Goal: Transaction & Acquisition: Book appointment/travel/reservation

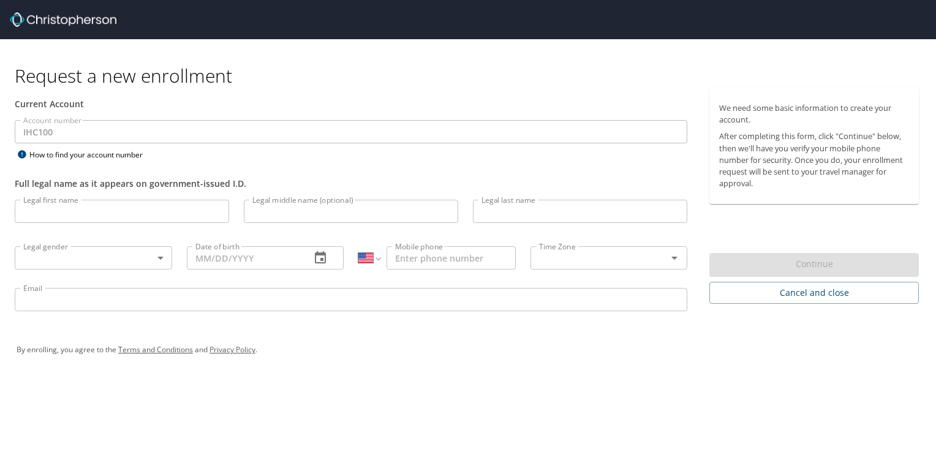
select select "US"
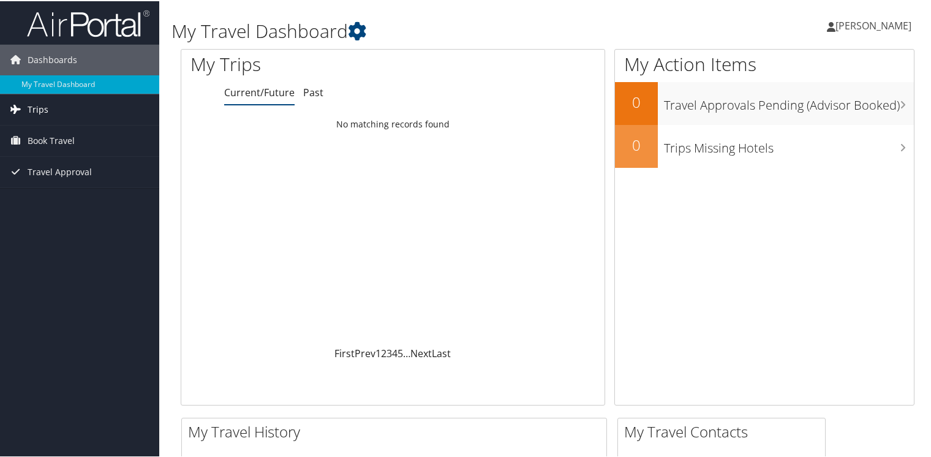
click at [58, 103] on link "Trips" at bounding box center [79, 108] width 159 height 31
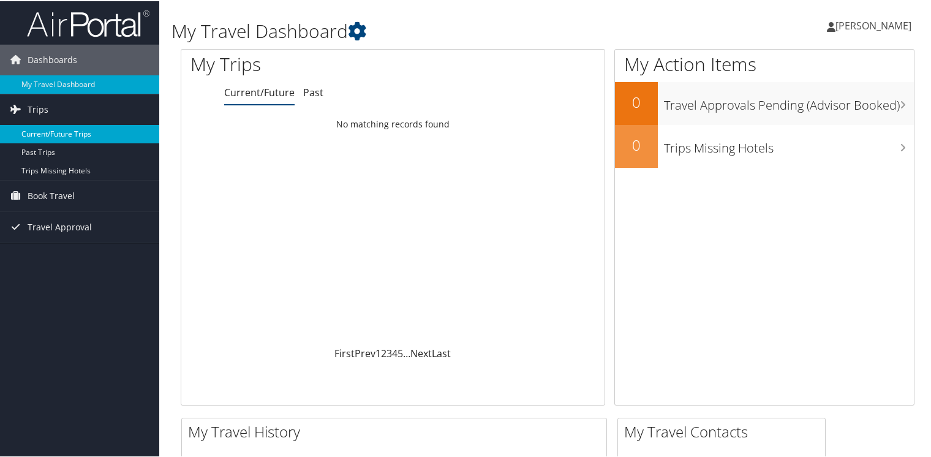
click at [43, 129] on link "Current/Future Trips" at bounding box center [79, 133] width 159 height 18
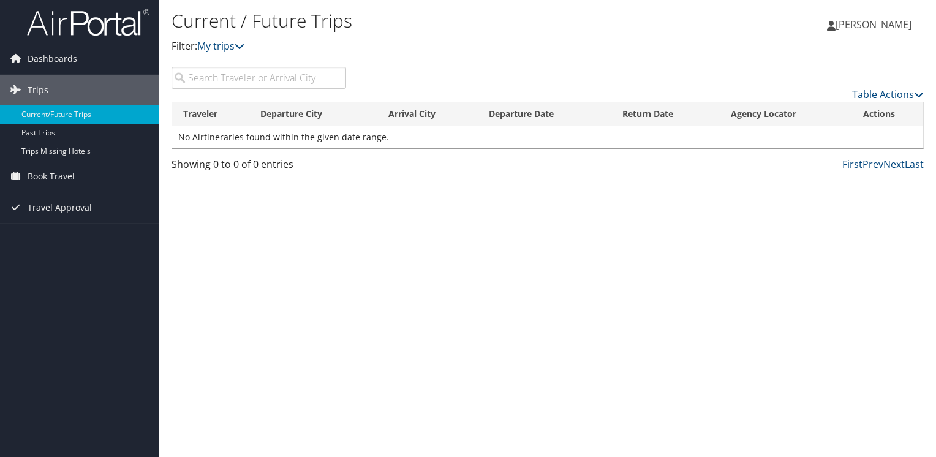
click at [225, 81] on input "search" at bounding box center [258, 78] width 175 height 22
type input "S"
click at [56, 174] on span "Book Travel" at bounding box center [51, 176] width 47 height 31
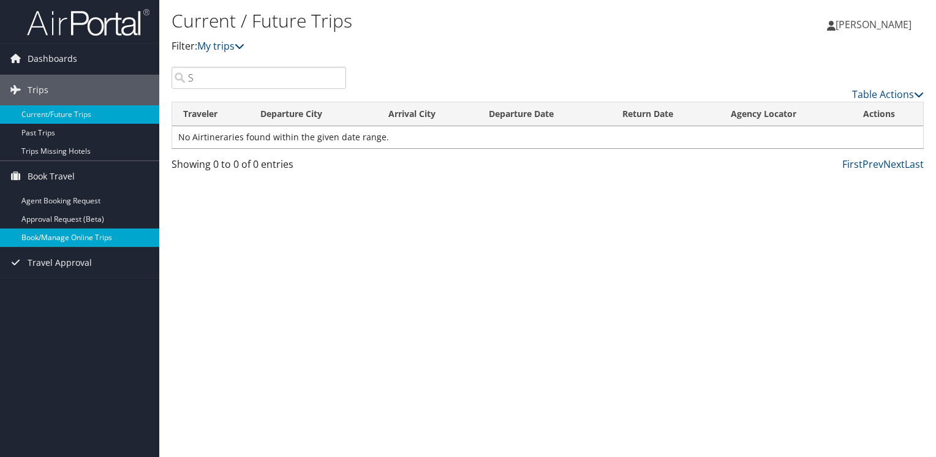
click at [76, 238] on link "Book/Manage Online Trips" at bounding box center [79, 237] width 159 height 18
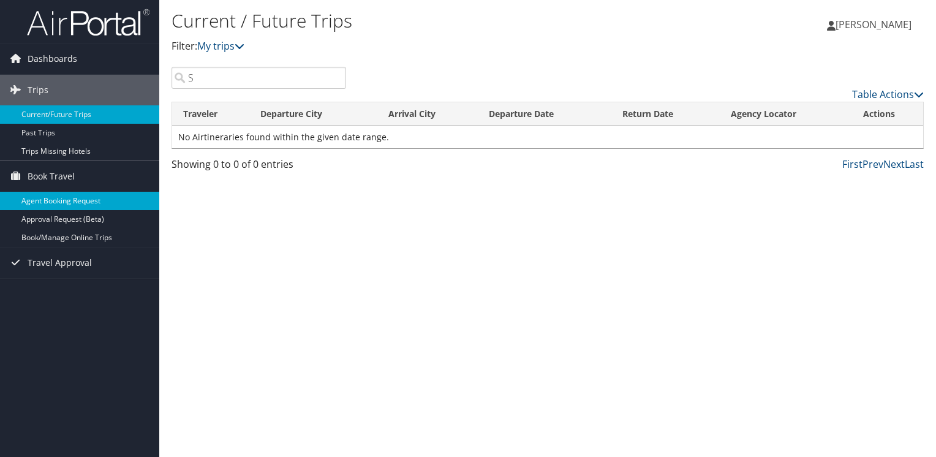
click at [62, 206] on link "Agent Booking Request" at bounding box center [79, 201] width 159 height 18
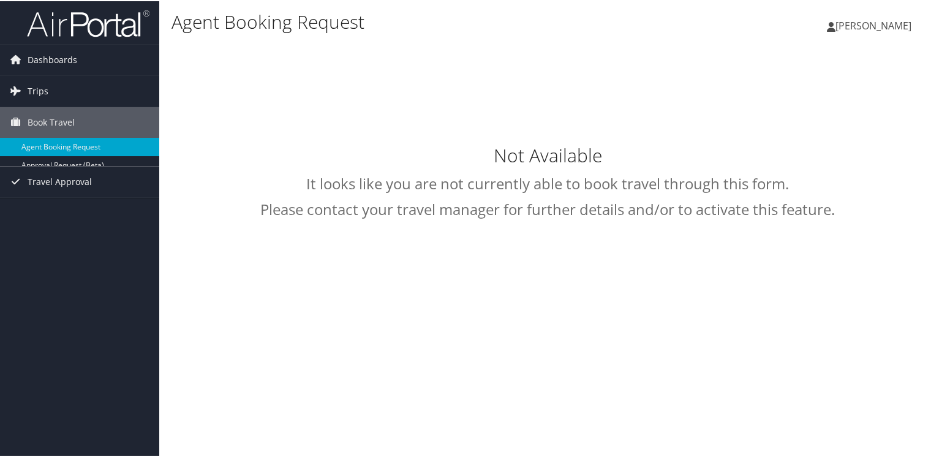
select select "intermountain@cbtravel.com"
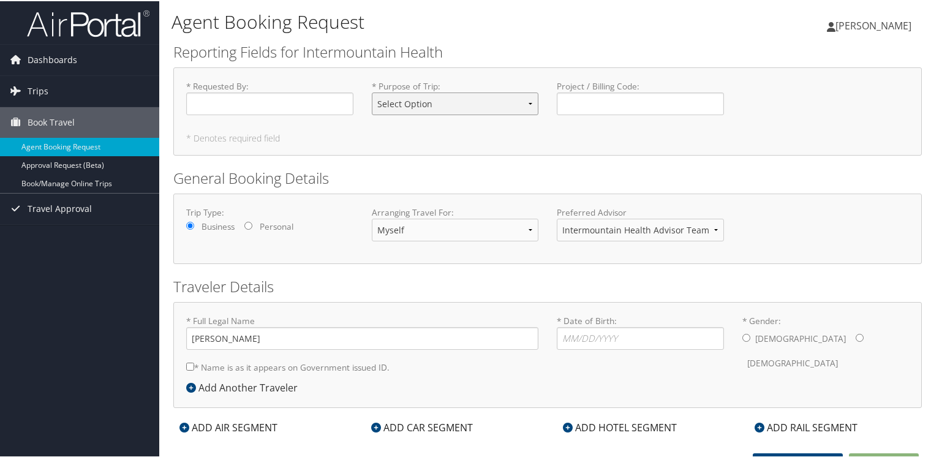
click at [486, 99] on select "Select Option 3rd Party Reimbursable Business CME Conf or Education Groups Pers…" at bounding box center [455, 102] width 167 height 23
select select "Personal"
click at [372, 91] on select "Select Option 3rd Party Reimbursable Business CME Conf or Education Groups Pers…" at bounding box center [455, 102] width 167 height 23
drag, startPoint x: 254, startPoint y: 222, endPoint x: 250, endPoint y: 228, distance: 7.1
click at [254, 223] on div "Trip Type: Business Personal" at bounding box center [270, 221] width 186 height 33
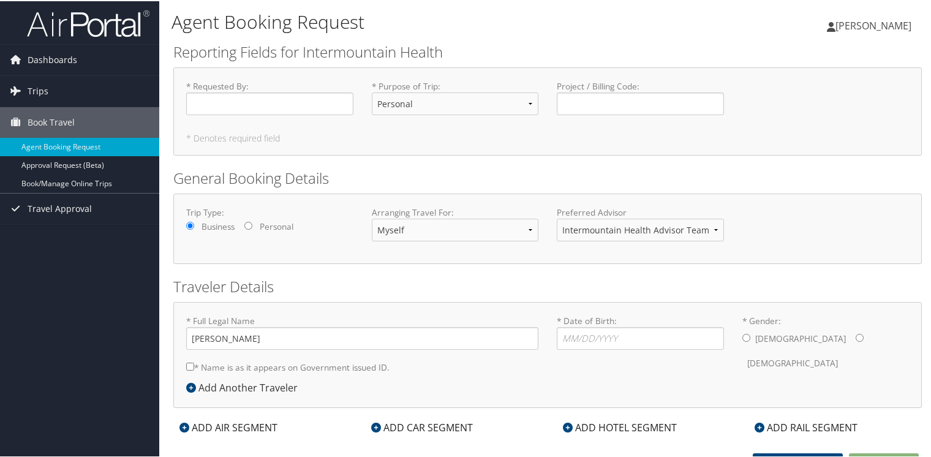
click at [250, 224] on input "Personal" at bounding box center [248, 224] width 8 height 8
radio input "true"
click at [598, 229] on select "Intermountain Health Advisor Team" at bounding box center [640, 228] width 167 height 23
click at [565, 332] on input "* Date of Birth: Invalid Date" at bounding box center [640, 337] width 167 height 23
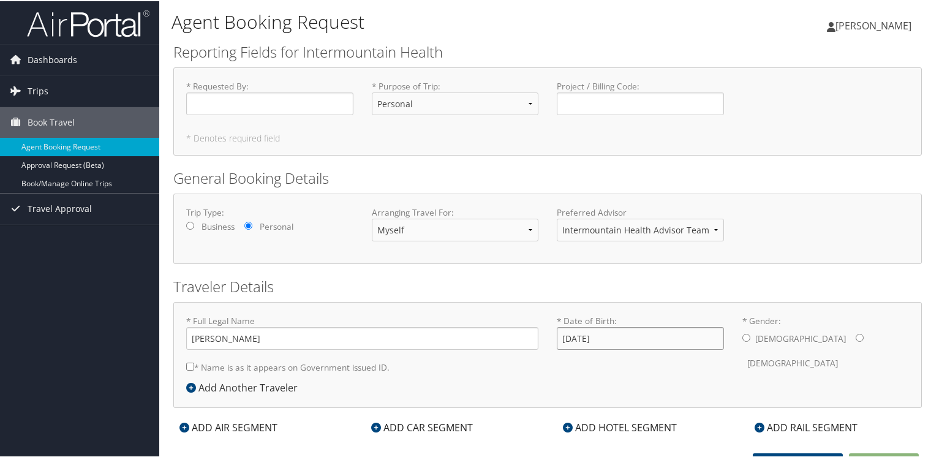
type input "09/16/1978"
click at [856, 337] on input "* Gender: Male Female" at bounding box center [860, 337] width 8 height 8
radio input "true"
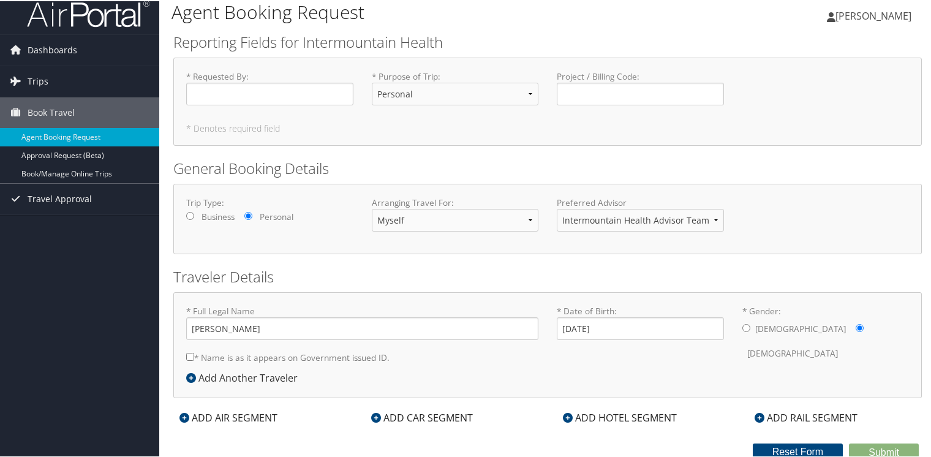
scroll to position [12, 0]
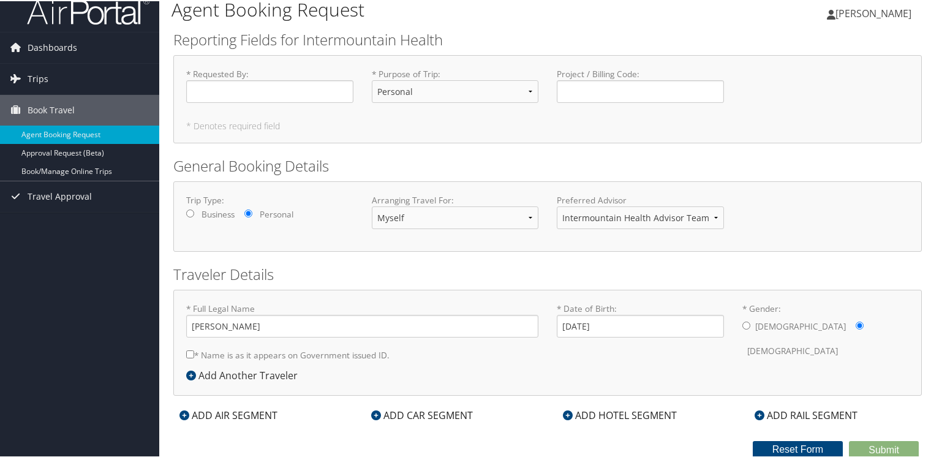
click at [188, 352] on input "* Name is as it appears on Government issued ID." at bounding box center [190, 353] width 8 height 8
checkbox input "true"
click at [652, 408] on div "ADD HOTEL SEGMENT" at bounding box center [620, 414] width 126 height 15
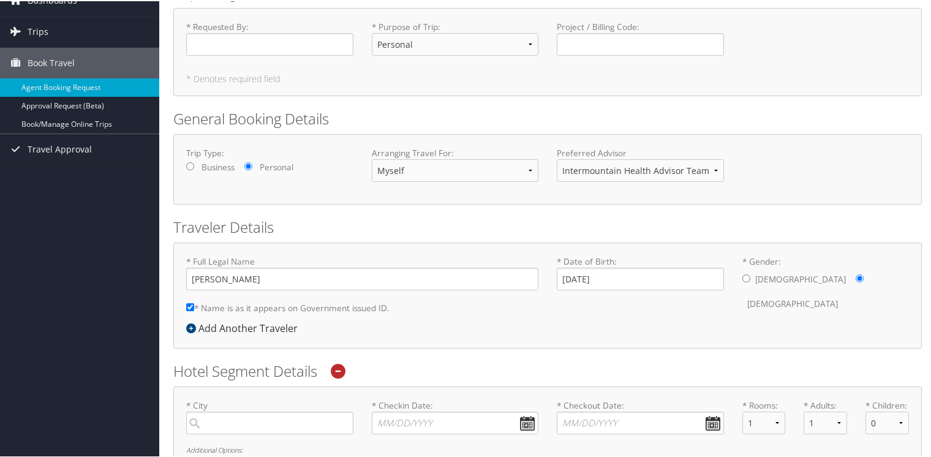
scroll to position [135, 0]
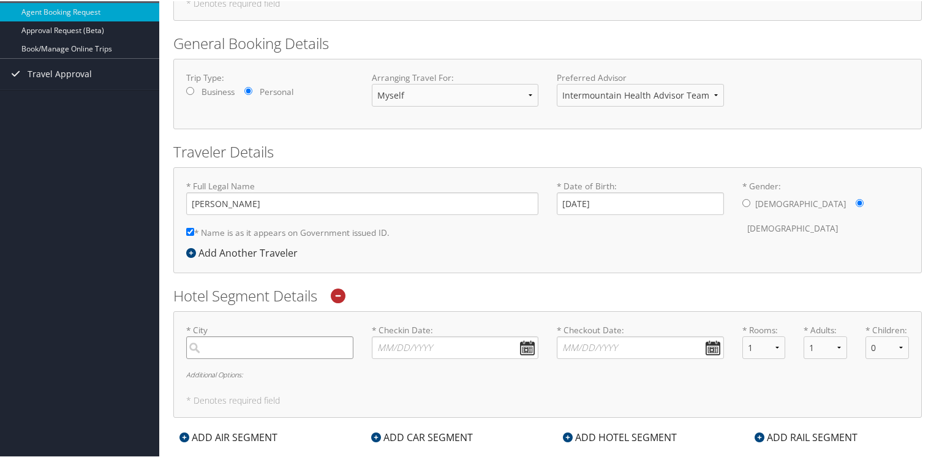
click at [252, 338] on input "search" at bounding box center [269, 346] width 167 height 23
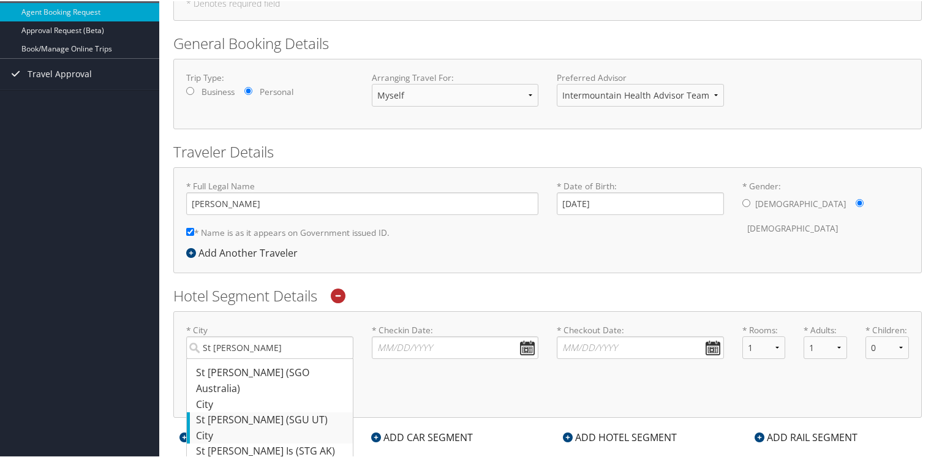
click at [213, 411] on div "St George (SGU UT)" at bounding box center [271, 419] width 151 height 16
click at [213, 358] on input "St George" at bounding box center [269, 346] width 167 height 23
type input "St George"
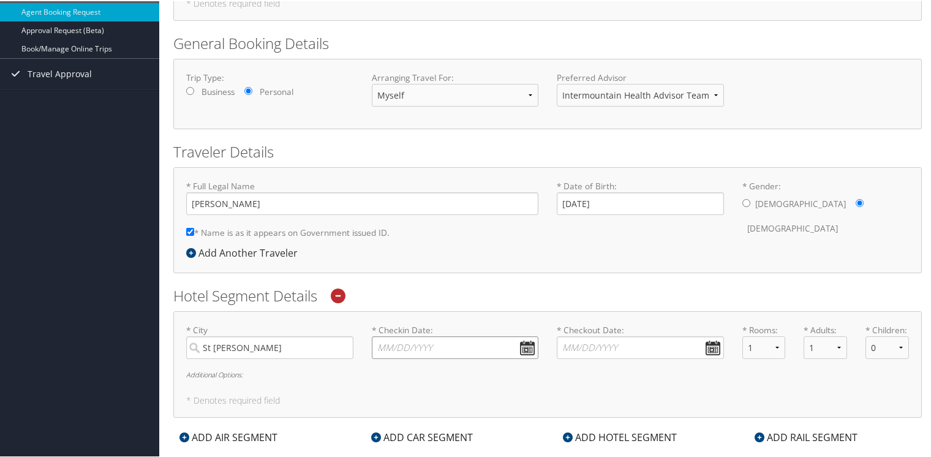
click at [526, 342] on input "* Checkin Date: Dates must be valid" at bounding box center [455, 346] width 167 height 23
click at [489, 444] on td "18" at bounding box center [493, 445] width 17 height 17
type input "10/18/2025"
click at [705, 344] on input "* Checkout Date: Dates must be valid" at bounding box center [640, 346] width 167 height 23
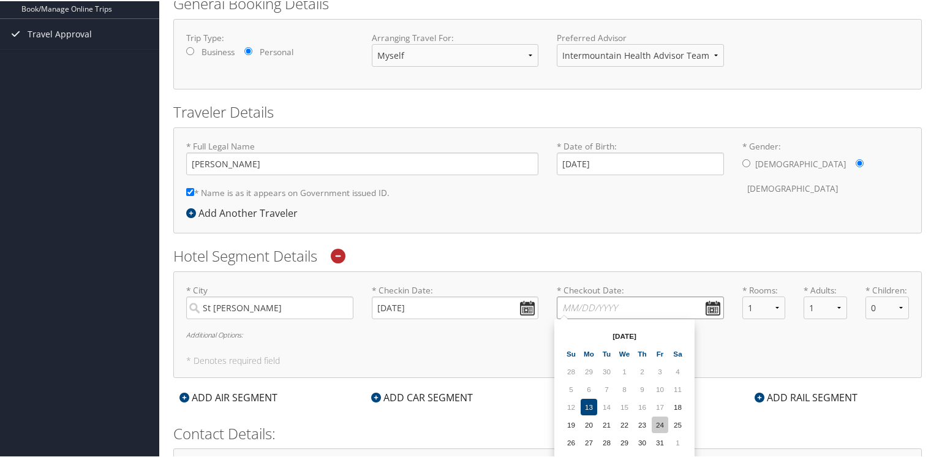
scroll to position [196, 0]
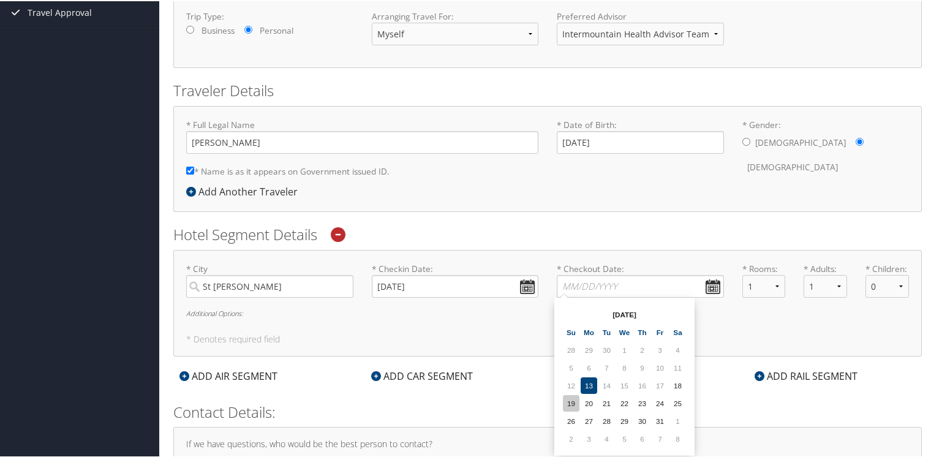
click at [563, 404] on td "19" at bounding box center [571, 402] width 17 height 17
type input "10/19/2025"
click at [838, 283] on select "1 2 3 4 5" at bounding box center [824, 285] width 43 height 23
select select "2"
click at [803, 274] on select "1 2 3 4 5" at bounding box center [824, 285] width 43 height 23
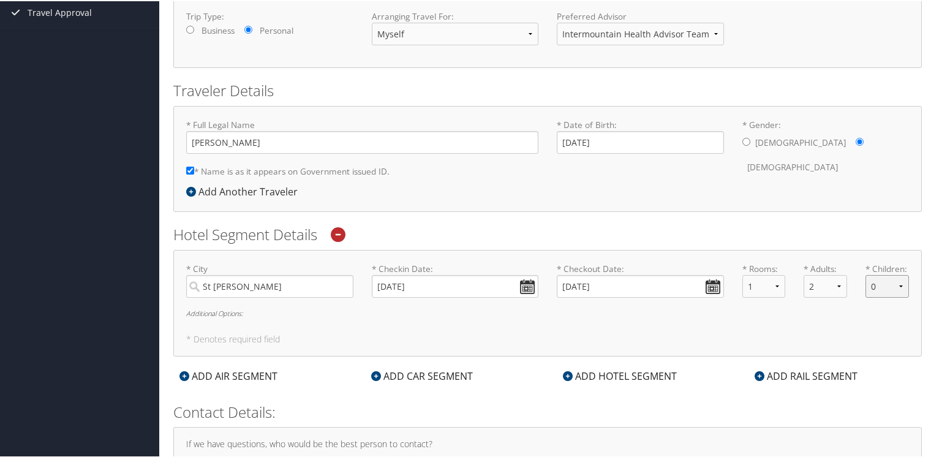
click at [901, 279] on select "0 1 2 3 4 5" at bounding box center [886, 285] width 43 height 23
select select "3"
click at [865, 274] on select "0 1 2 3 4 5" at bounding box center [886, 285] width 43 height 23
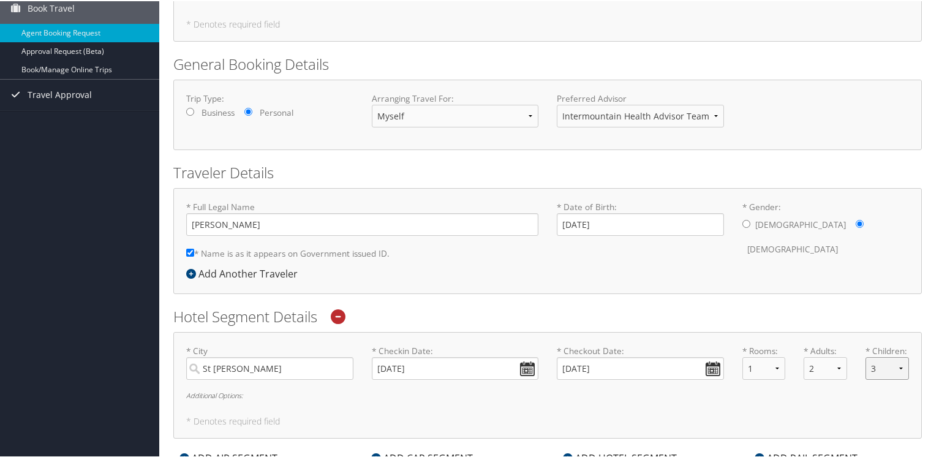
scroll to position [110, 0]
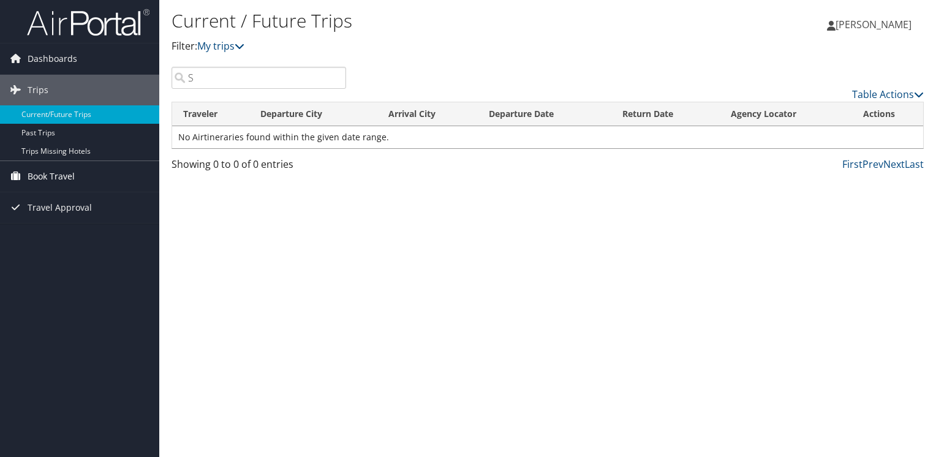
click at [61, 179] on span "Book Travel" at bounding box center [51, 176] width 47 height 31
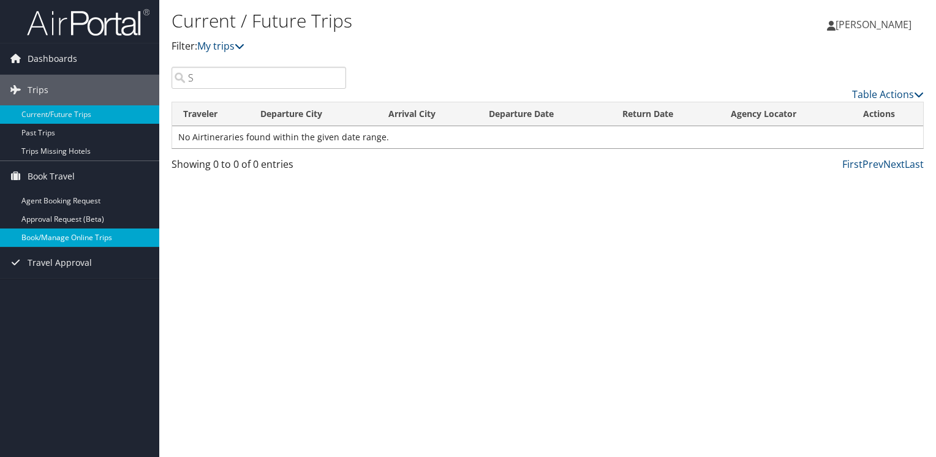
click at [59, 239] on link "Book/Manage Online Trips" at bounding box center [79, 237] width 159 height 18
